Goal: Find specific page/section: Find specific page/section

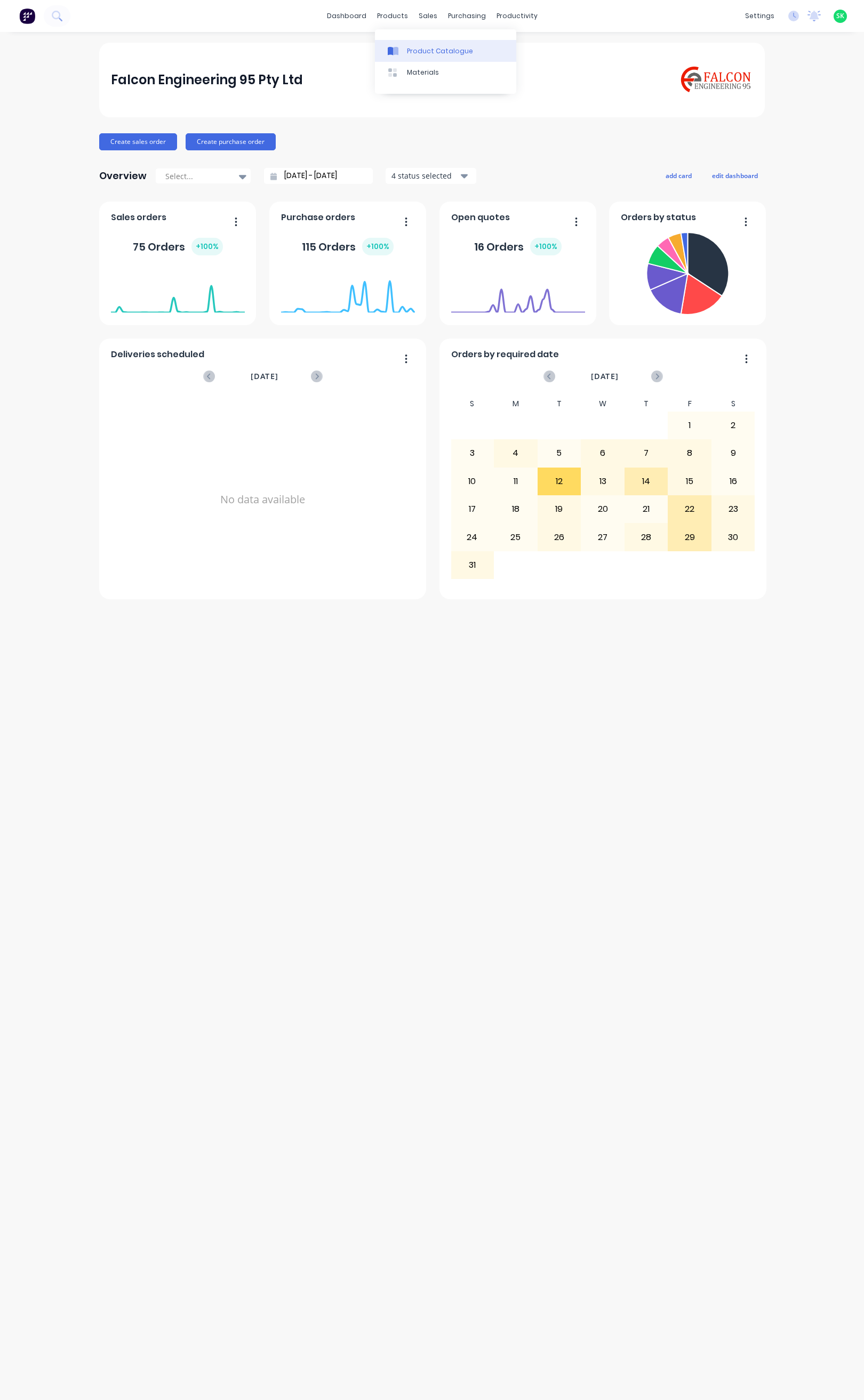
click at [421, 42] on link "Product Catalogue" at bounding box center [446, 51] width 142 height 21
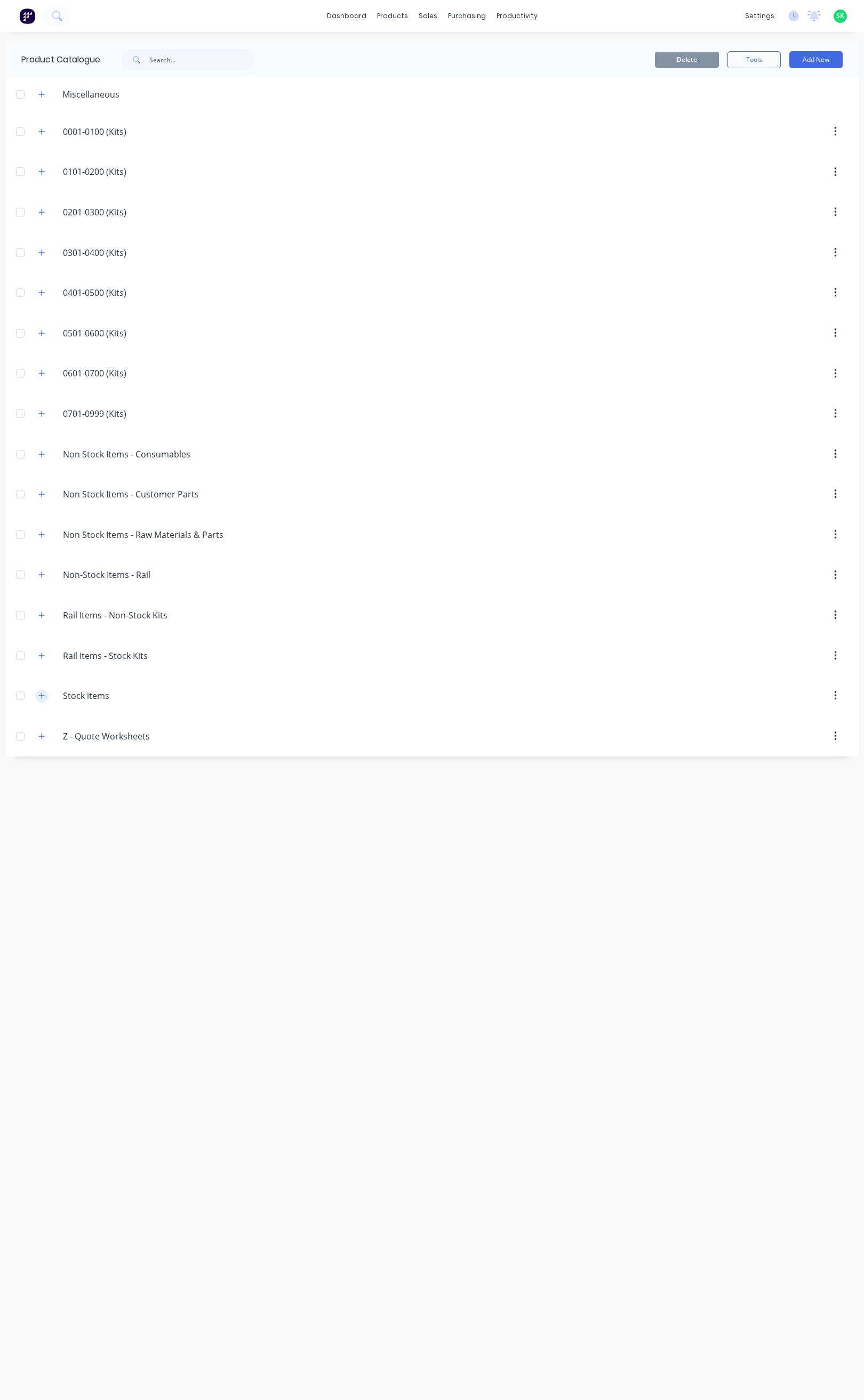
click at [45, 699] on icon "button" at bounding box center [42, 696] width 6 height 8
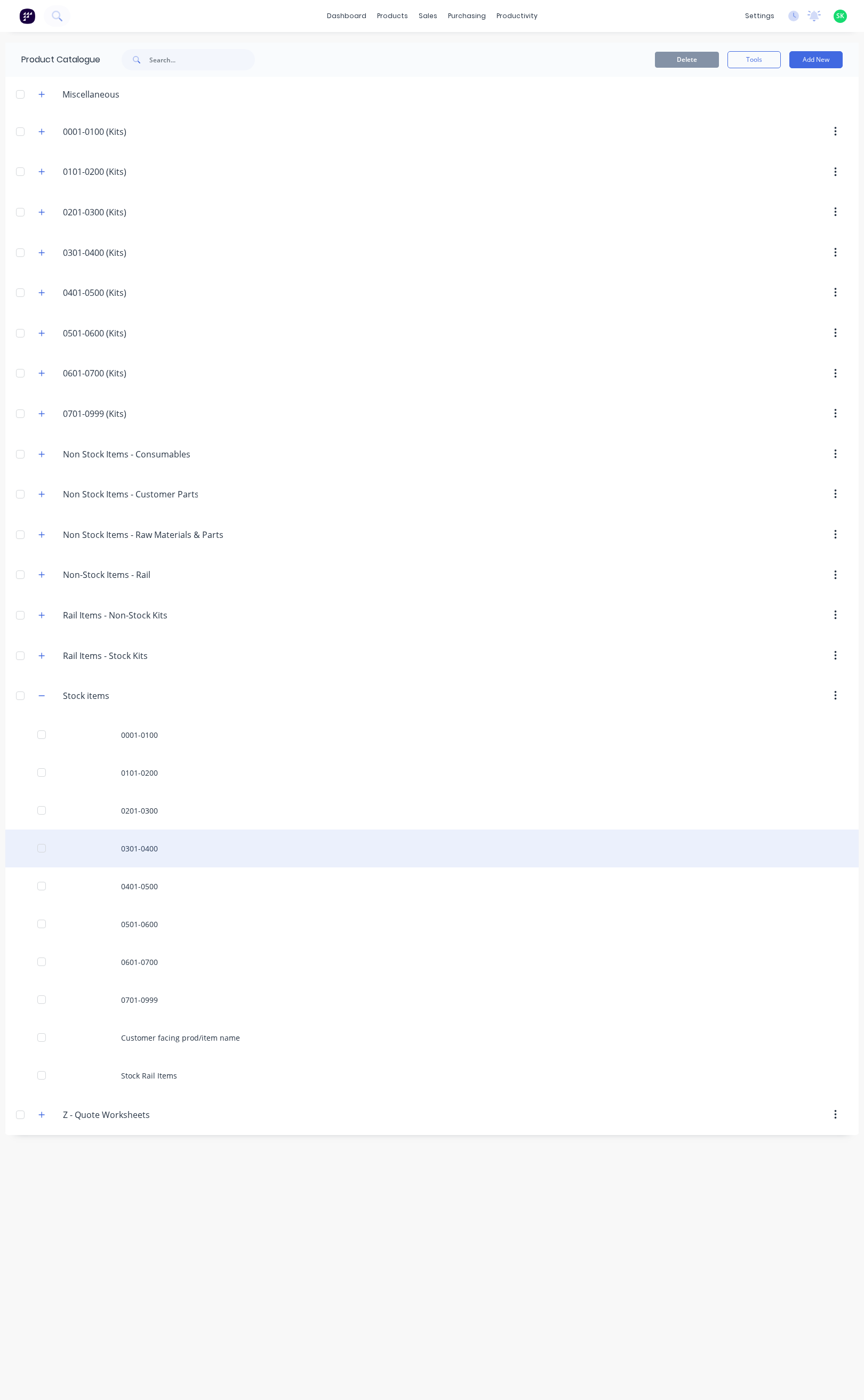
click at [145, 860] on div "0301-0400" at bounding box center [432, 848] width 853 height 38
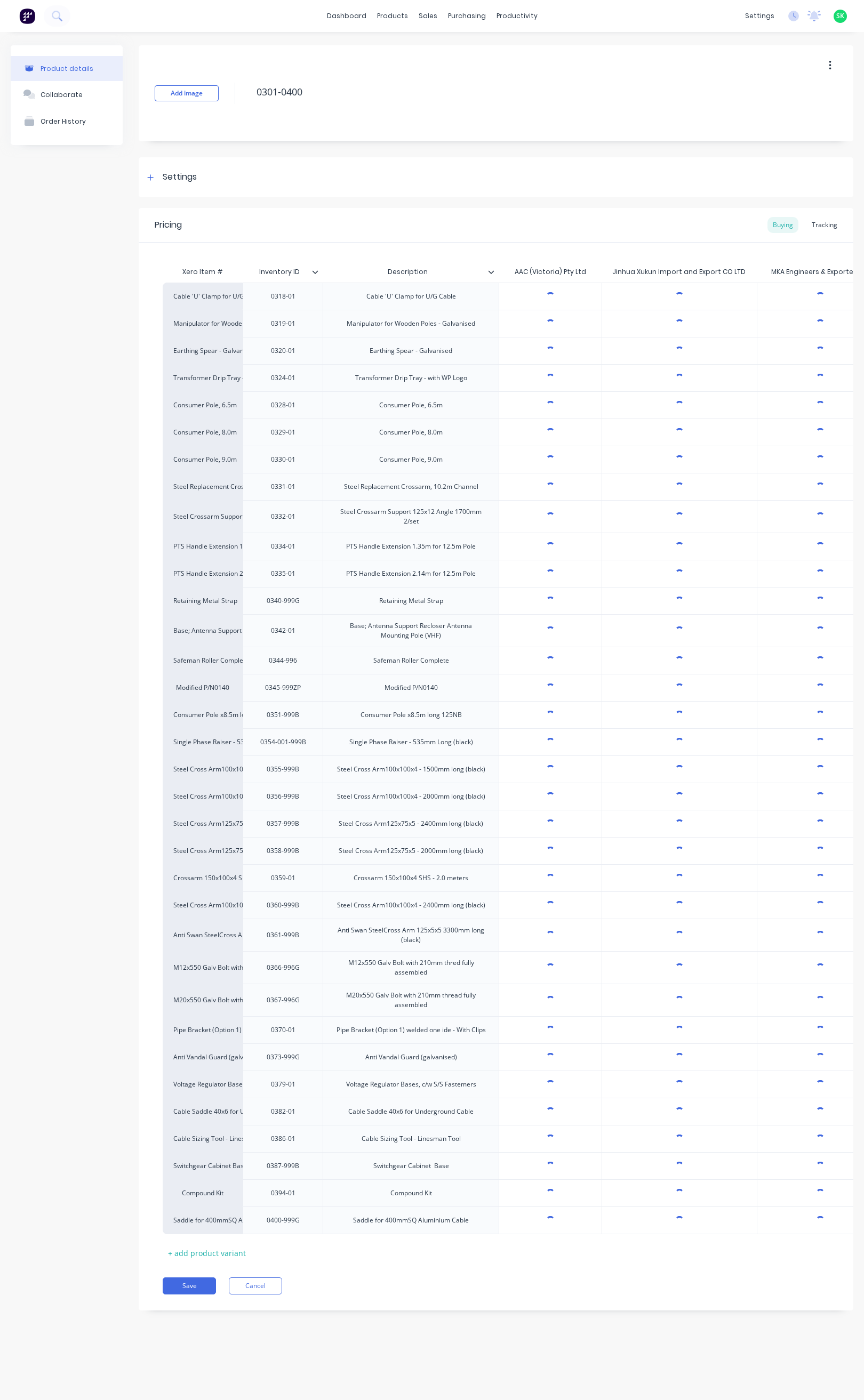
type textarea "x"
click at [822, 219] on div "Tracking" at bounding box center [824, 224] width 36 height 16
